Goal: Task Accomplishment & Management: Manage account settings

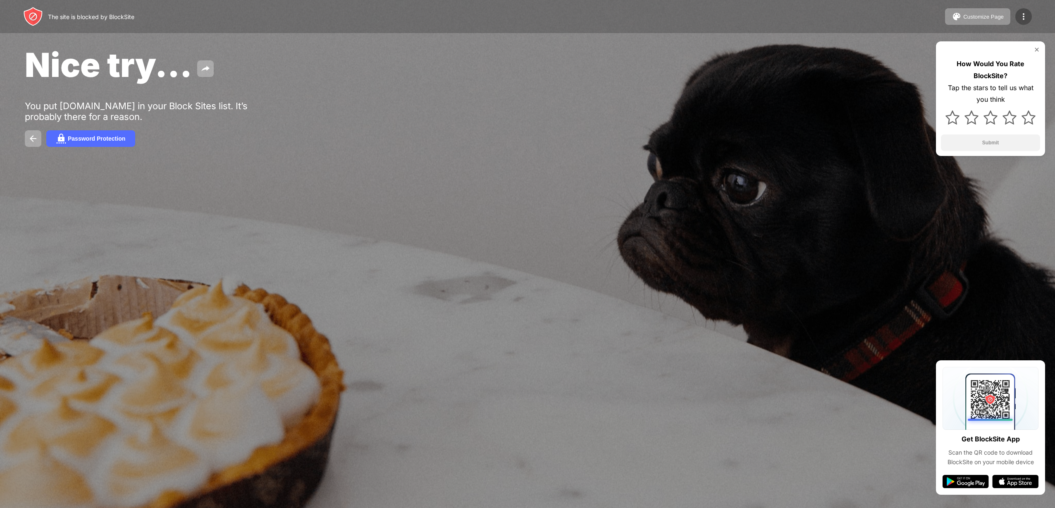
click at [1026, 13] on img at bounding box center [1024, 17] width 10 height 10
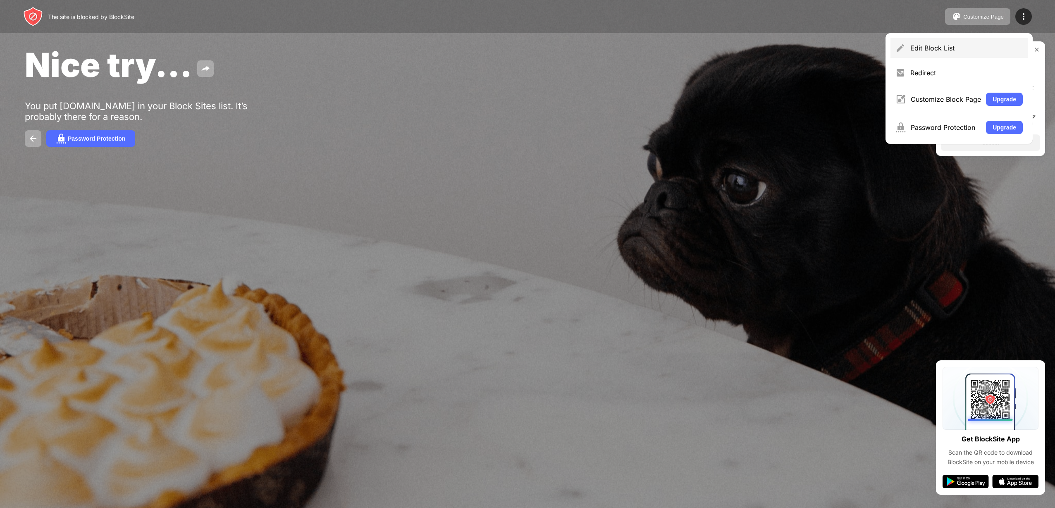
click at [948, 48] on div "Edit Block List" at bounding box center [967, 48] width 112 height 8
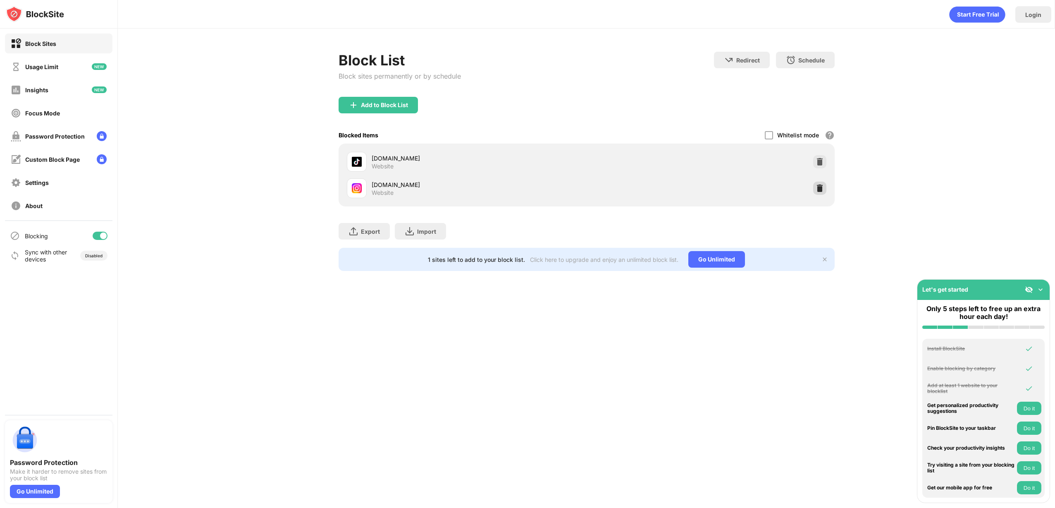
click at [817, 190] on img at bounding box center [820, 188] width 8 height 8
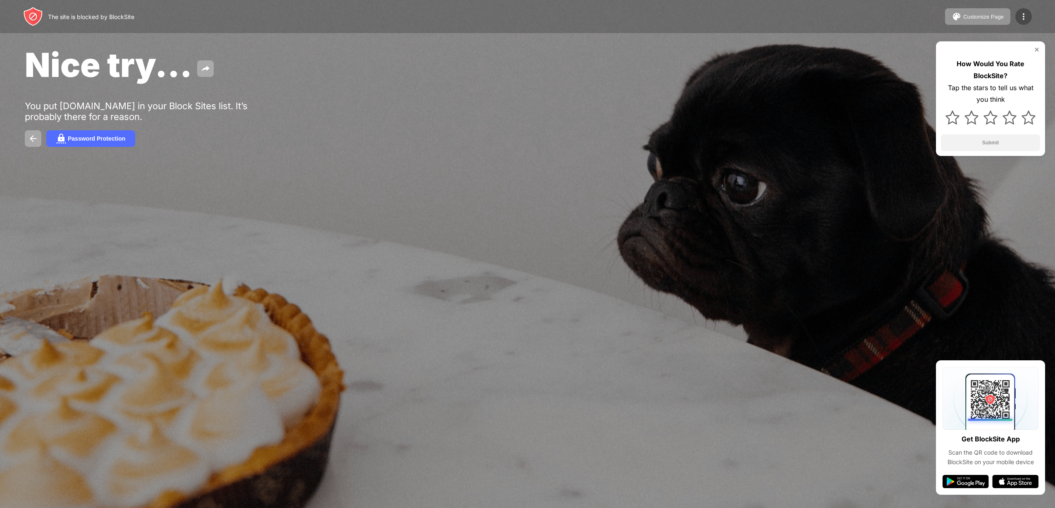
click at [1024, 19] on img at bounding box center [1024, 17] width 10 height 10
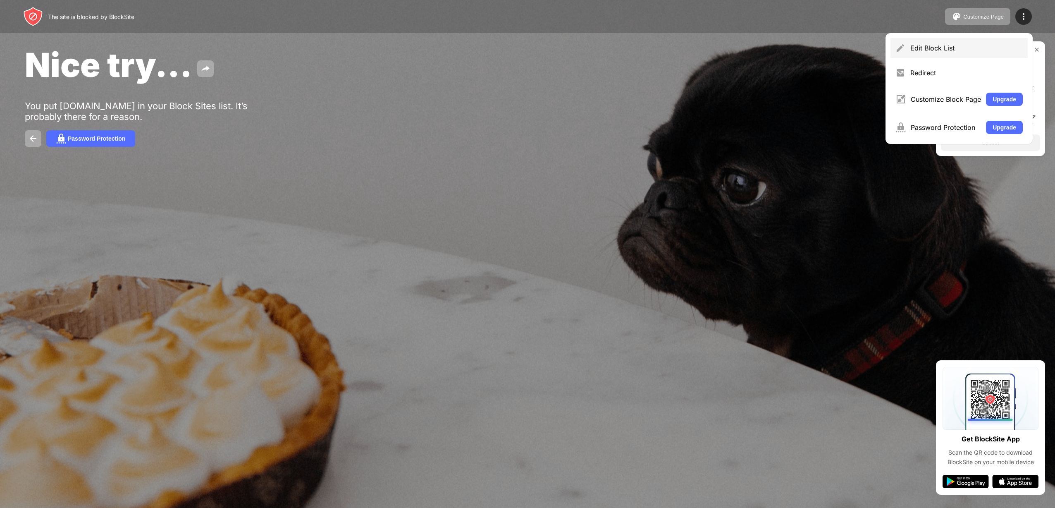
click at [979, 53] on div "Edit Block List" at bounding box center [959, 48] width 137 height 20
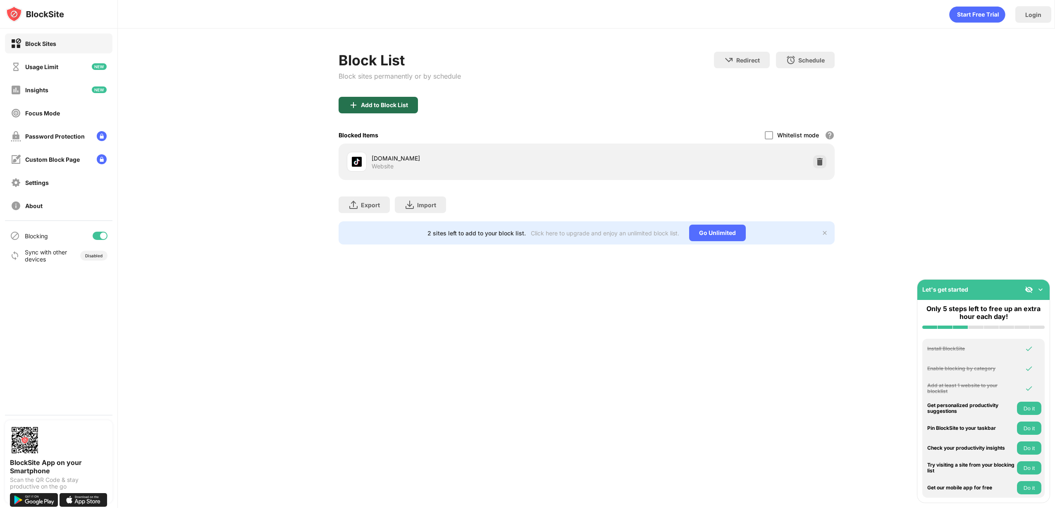
click at [373, 97] on div "Add to Block List" at bounding box center [378, 105] width 79 height 17
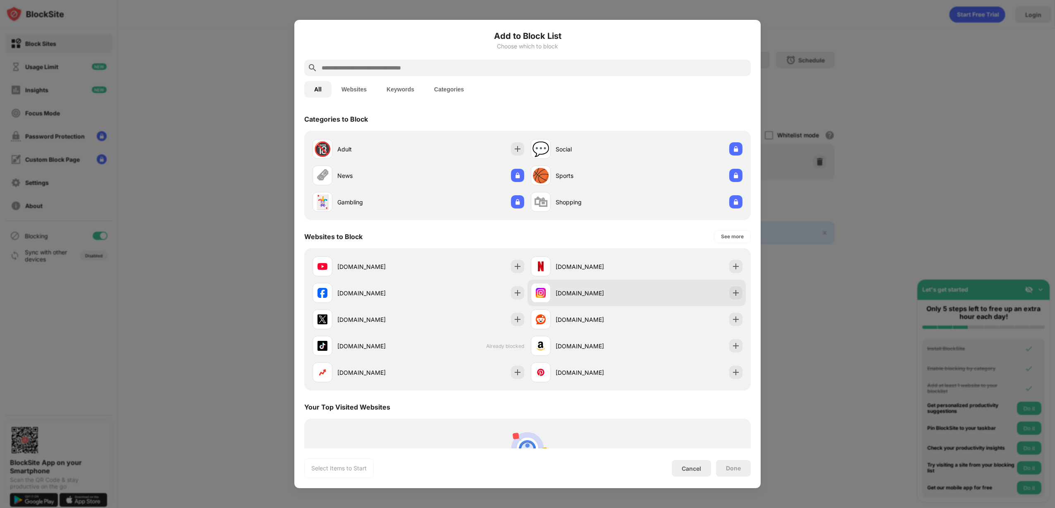
click at [722, 285] on div "[DOMAIN_NAME]" at bounding box center [637, 293] width 218 height 26
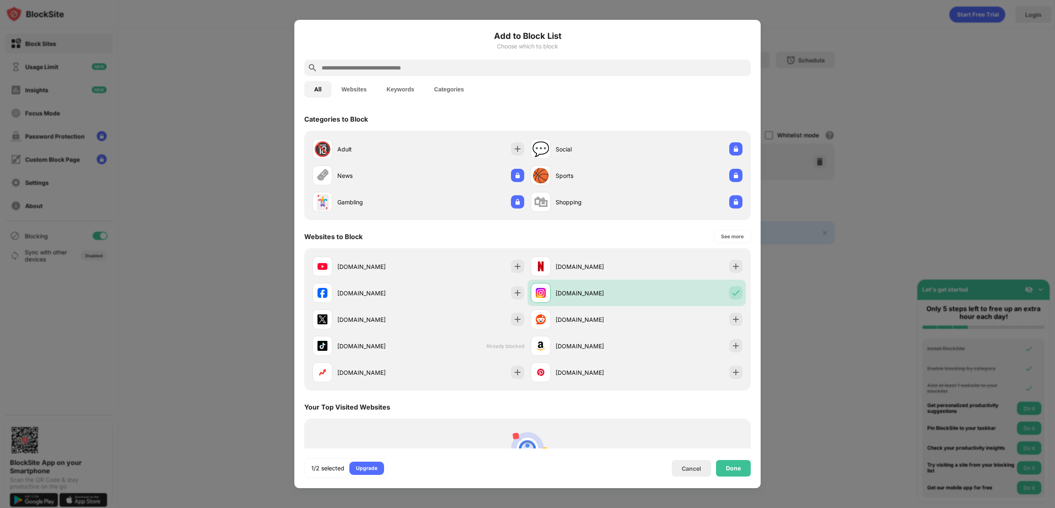
click at [736, 469] on div "Done" at bounding box center [733, 468] width 15 height 7
